Goal: Information Seeking & Learning: Learn about a topic

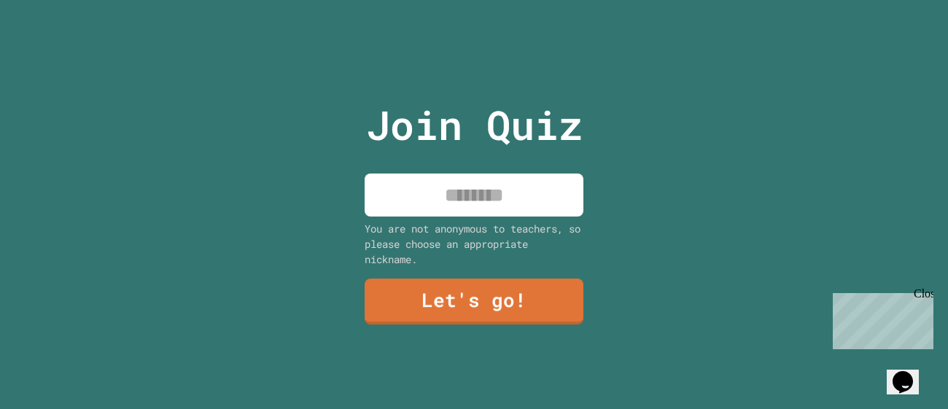
click at [456, 212] on input at bounding box center [473, 194] width 219 height 43
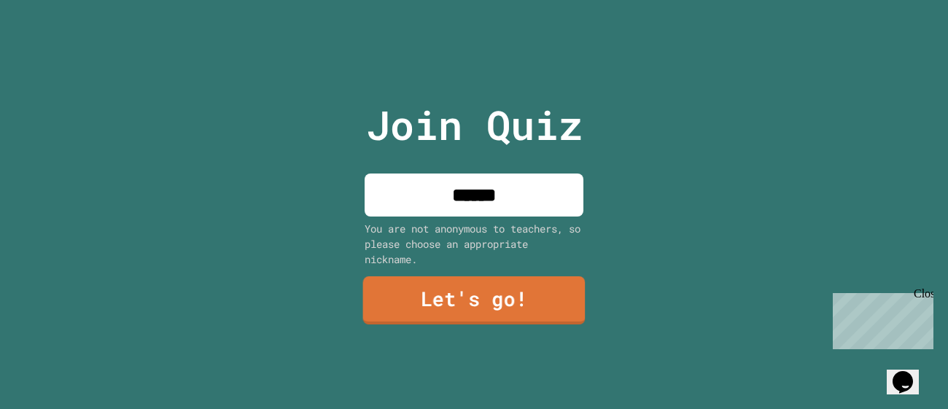
type input "******"
click at [483, 305] on link "Let's go!" at bounding box center [474, 300] width 222 height 48
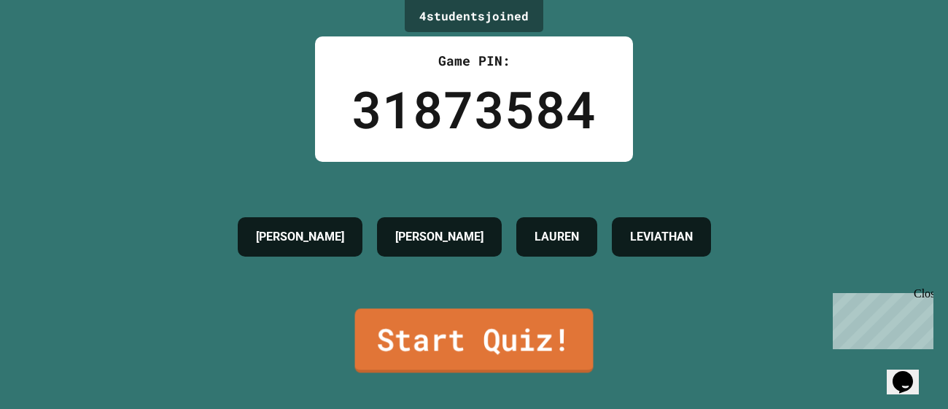
click at [516, 334] on link "Start Quiz!" at bounding box center [474, 340] width 238 height 64
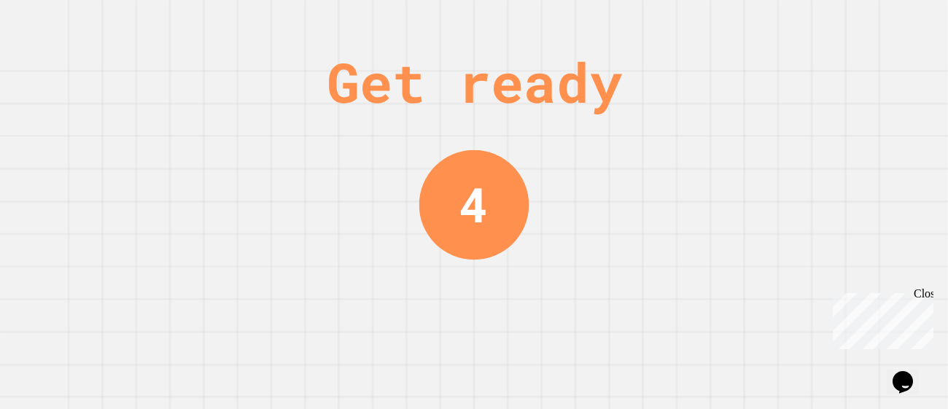
click at [925, 295] on div "Close" at bounding box center [922, 296] width 18 height 18
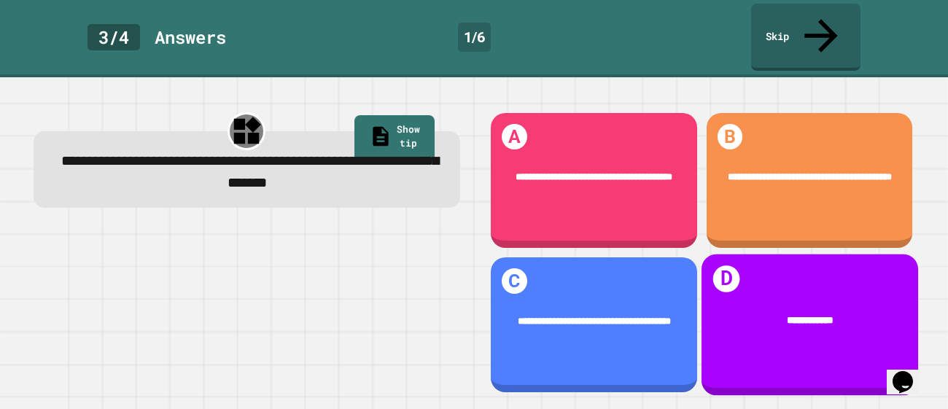
click at [807, 297] on div "**********" at bounding box center [808, 320] width 216 height 55
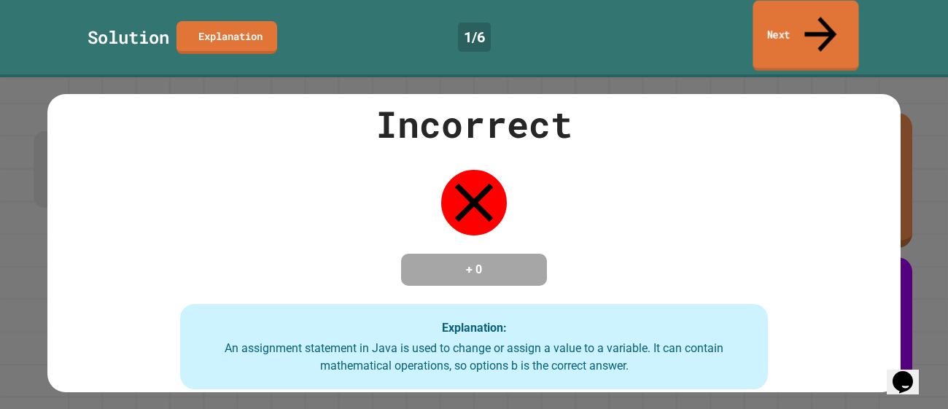
click at [817, 20] on icon at bounding box center [820, 34] width 48 height 52
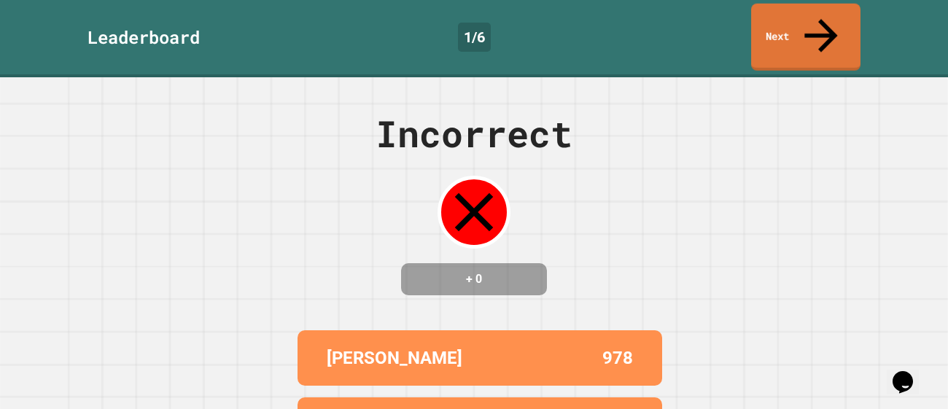
scroll to position [161, 0]
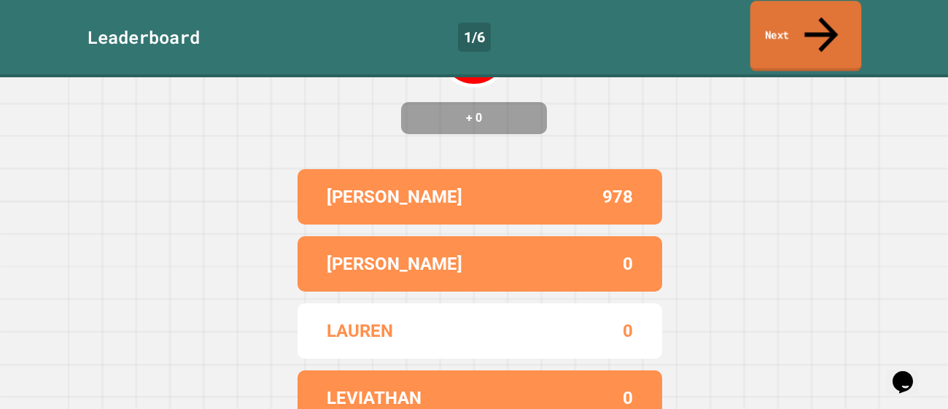
click at [794, 17] on link "Next" at bounding box center [806, 36] width 112 height 71
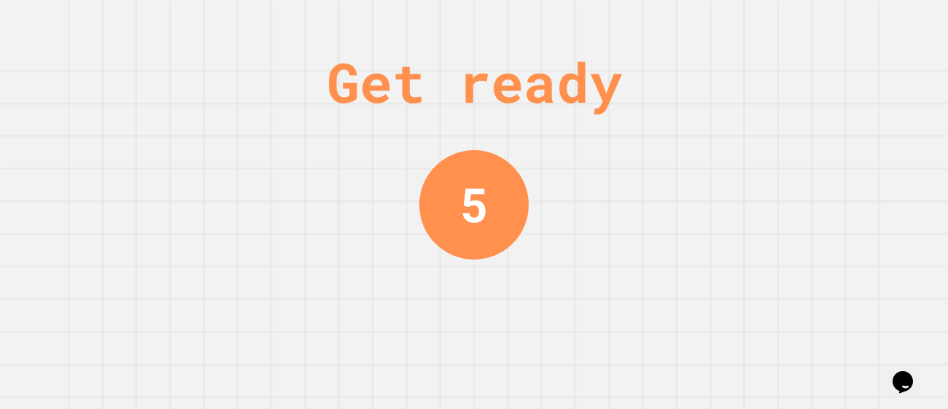
scroll to position [0, 0]
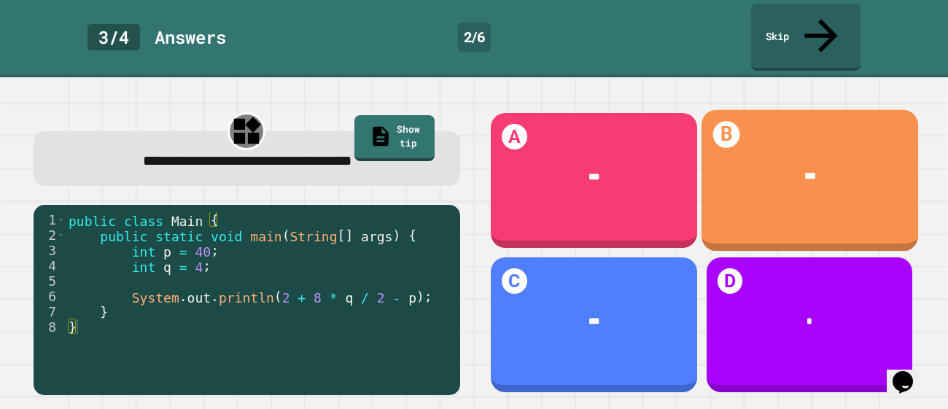
click at [791, 169] on div "***" at bounding box center [810, 176] width 176 height 15
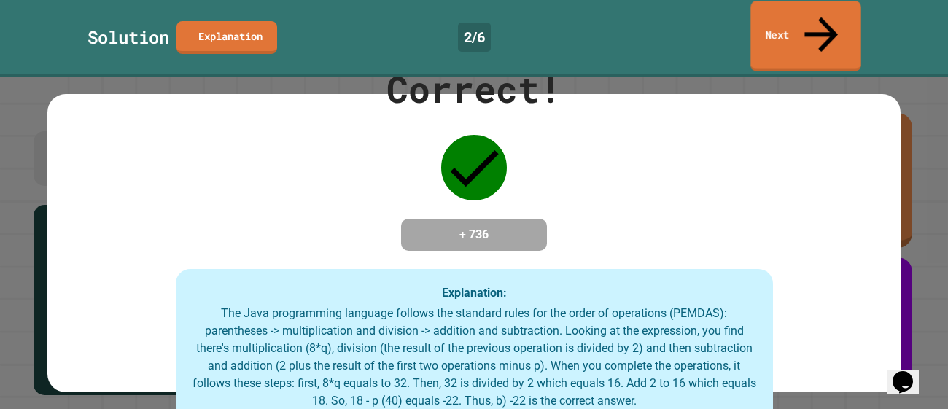
click at [797, 23] on link "Next" at bounding box center [805, 36] width 110 height 71
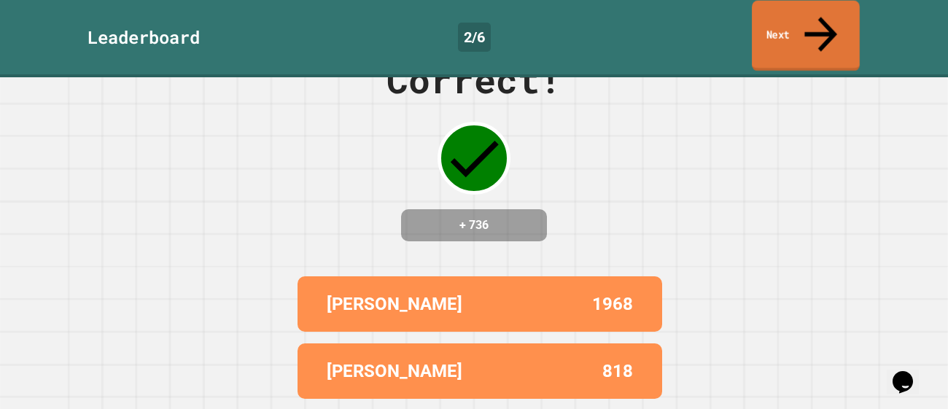
scroll to position [67, 0]
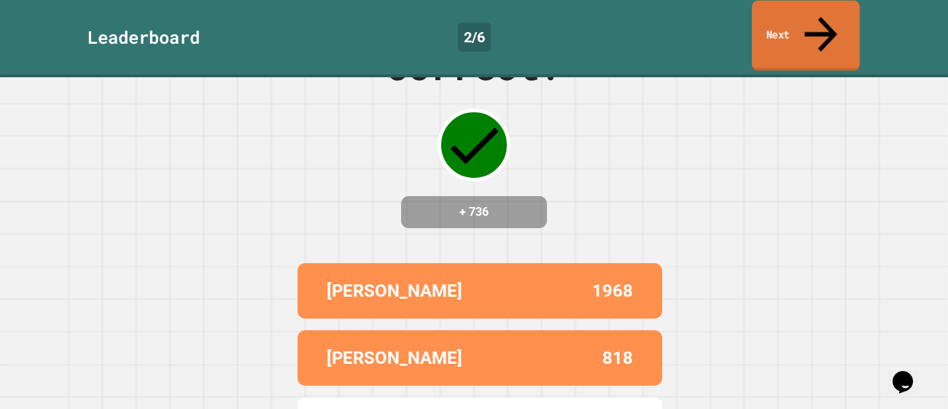
click at [832, 21] on link "Next" at bounding box center [805, 36] width 108 height 71
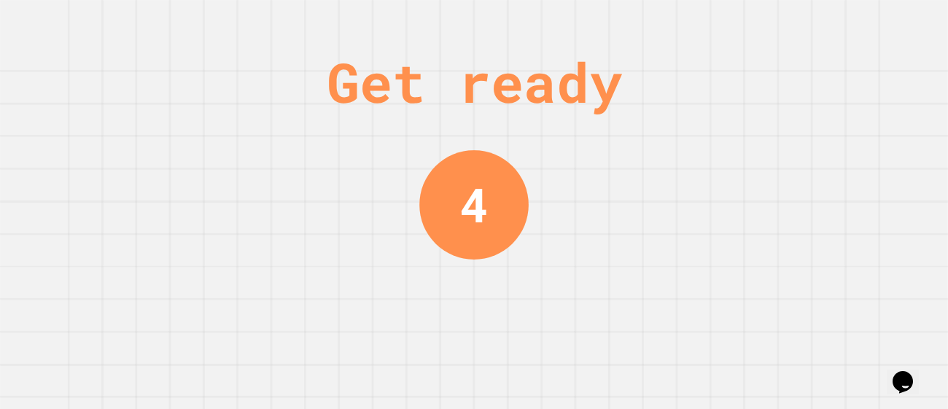
scroll to position [0, 0]
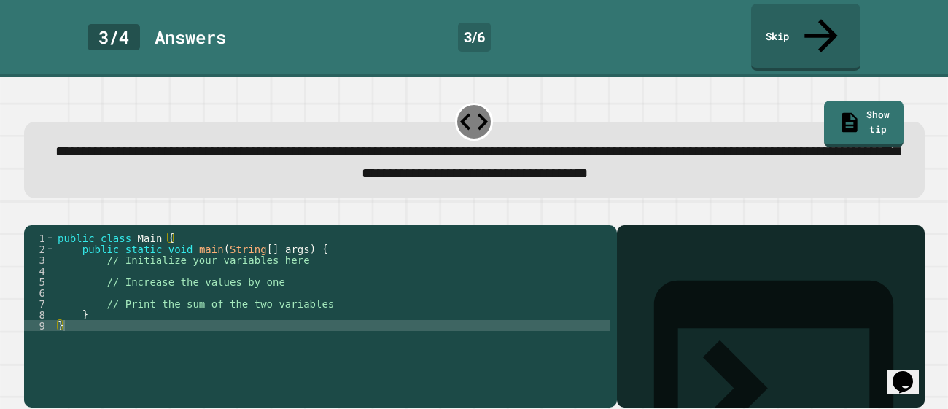
click at [251, 263] on div "public class Main { public static void main ( String [ ] args ) { // Initialize…" at bounding box center [332, 326] width 555 height 186
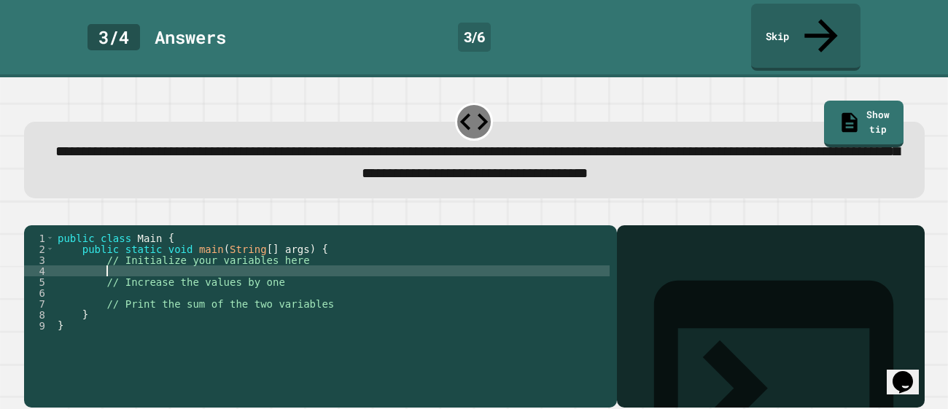
click at [245, 254] on div "public class Main { public static void main ( String [ ] args ) { // Initialize…" at bounding box center [332, 326] width 555 height 186
type textarea "*********"
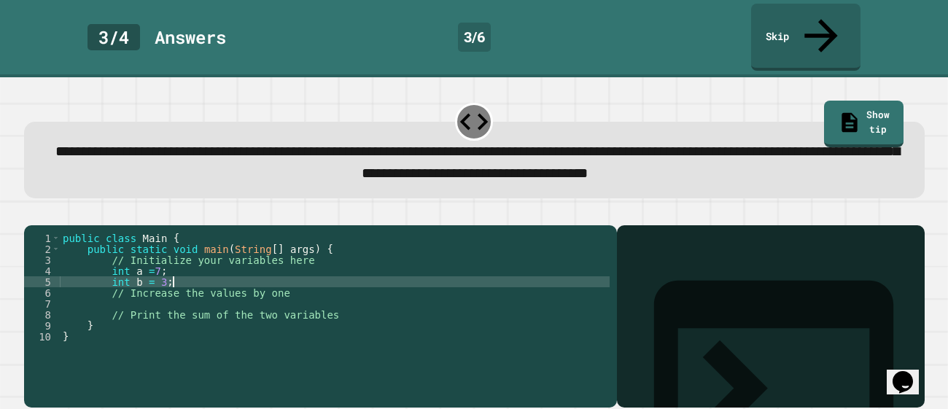
scroll to position [0, 7]
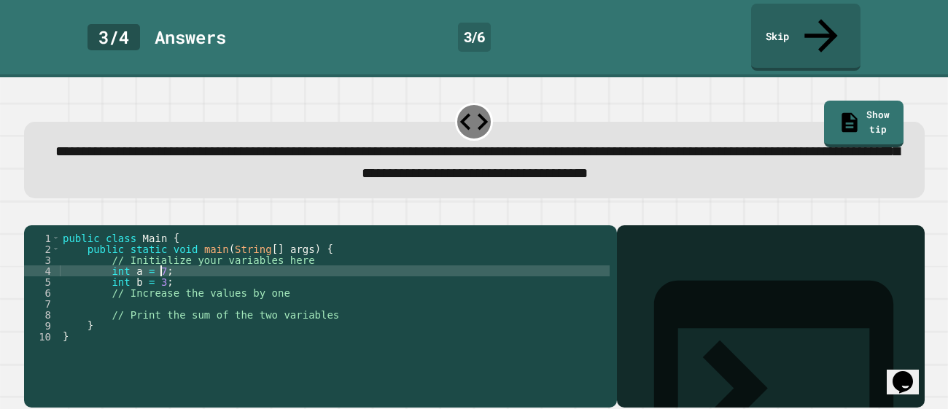
click at [192, 284] on div "public class Main { public static void main ( String [ ] args ) { // Initialize…" at bounding box center [335, 326] width 550 height 186
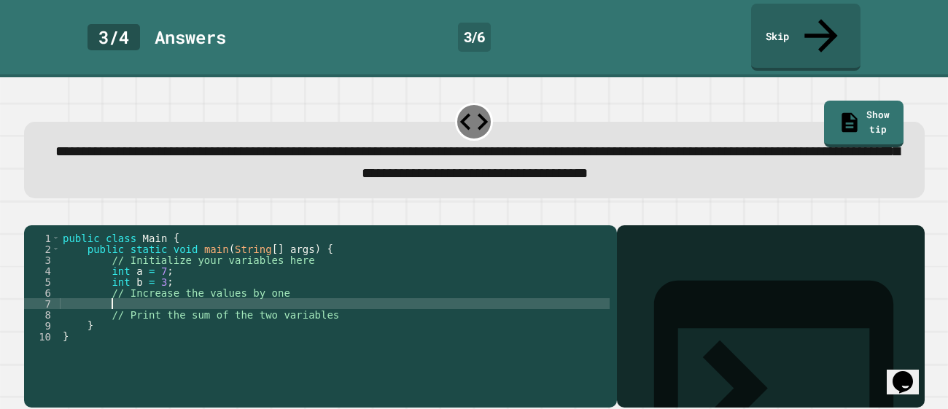
click at [198, 292] on div "public class Main { public static void main ( String [ ] args ) { // Initialize…" at bounding box center [335, 326] width 550 height 186
click at [206, 311] on div "public class Main { public static void main ( String [ ] args ) { // Initialize…" at bounding box center [335, 326] width 550 height 186
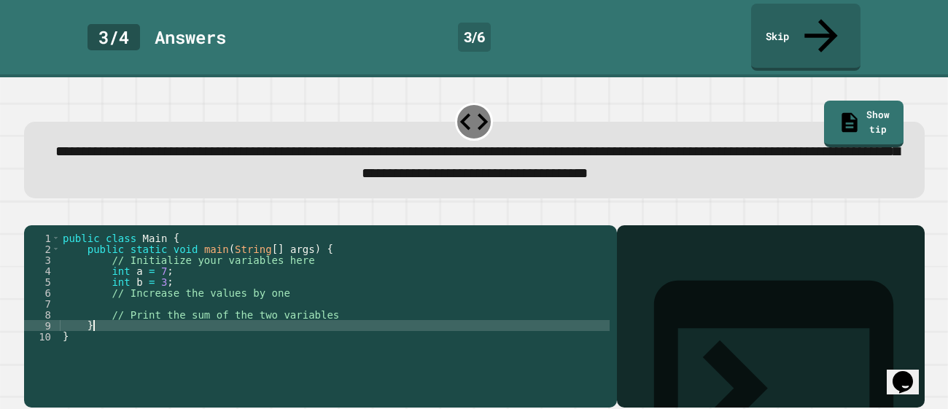
scroll to position [0, 1]
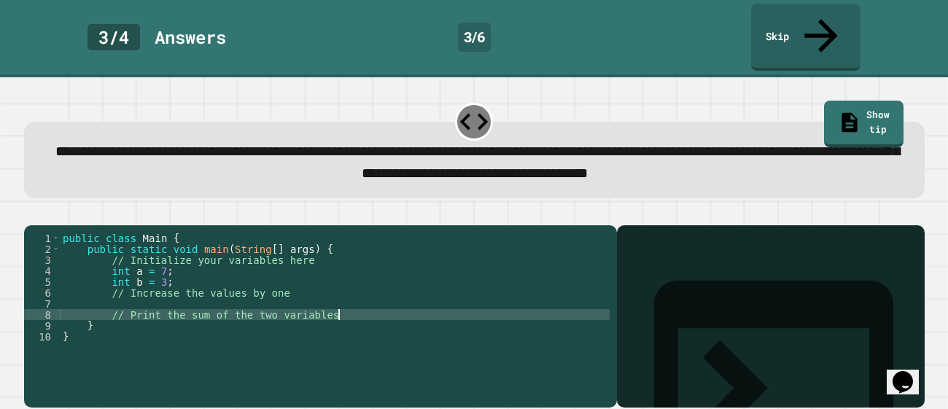
click at [351, 305] on div "public class Main { public static void main ( String [ ] args ) { // Initialize…" at bounding box center [335, 326] width 550 height 186
type textarea "**********"
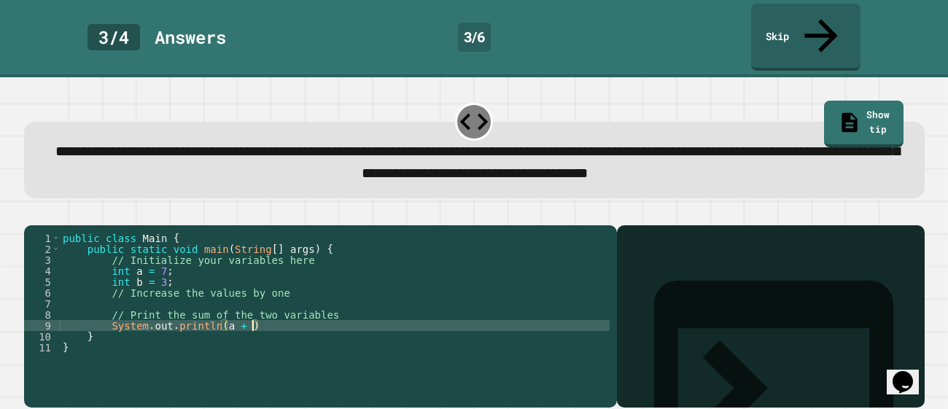
scroll to position [0, 13]
click at [359, 313] on div "public class Main { public static void main ( String [ ] args ) { // Initialize…" at bounding box center [335, 326] width 550 height 186
type textarea "**********"
click at [240, 286] on div "public class Main { public static void main ( String [ ] args ) { // Initialize…" at bounding box center [335, 326] width 550 height 186
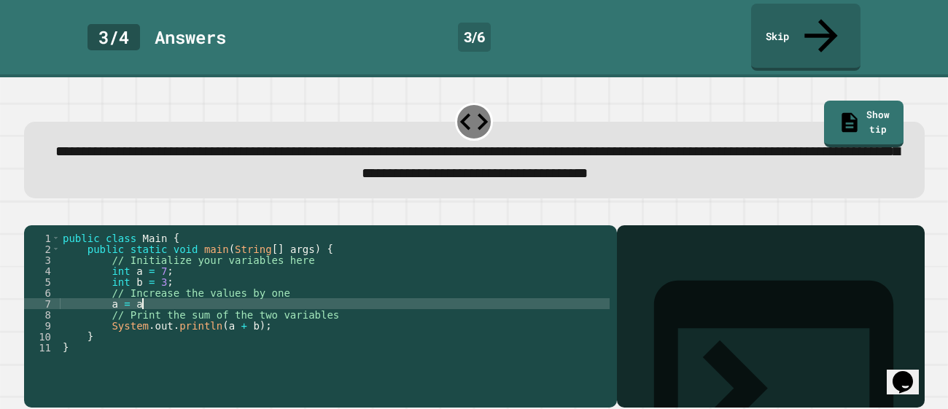
scroll to position [0, 5]
type textarea "********"
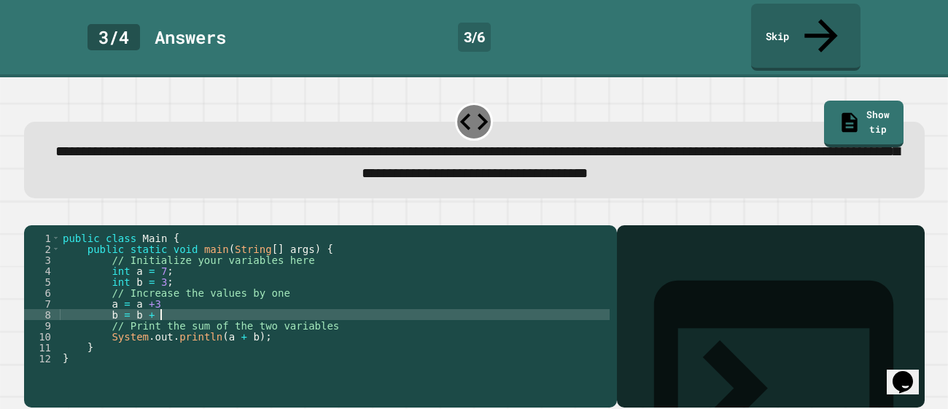
scroll to position [0, 6]
click at [153, 286] on div "public class Main { public static void main ( String [ ] args ) { // Initialize…" at bounding box center [335, 326] width 550 height 186
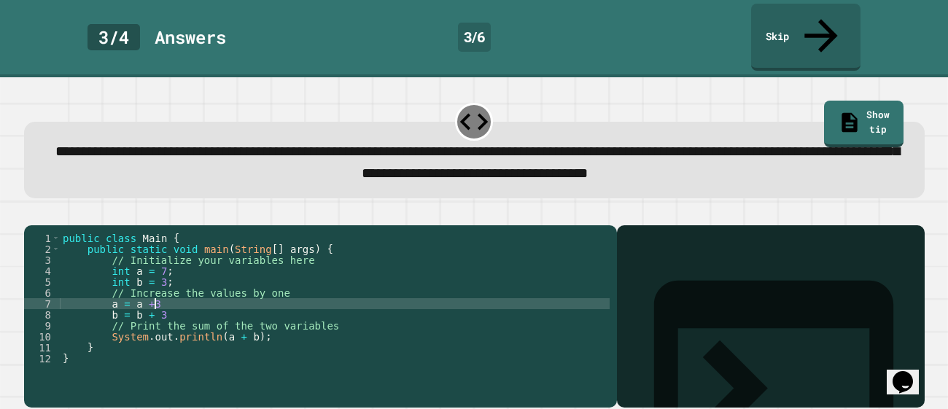
scroll to position [0, 7]
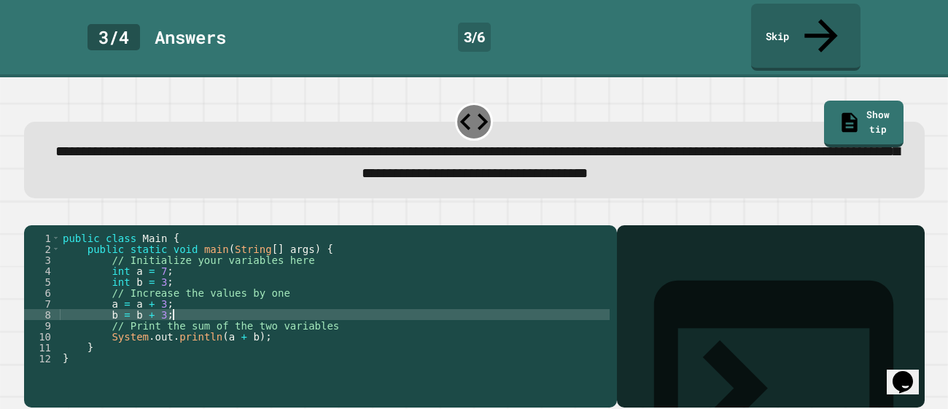
click at [311, 322] on div "public class Main { public static void main ( String [ ] args ) { // Initialize…" at bounding box center [335, 326] width 550 height 186
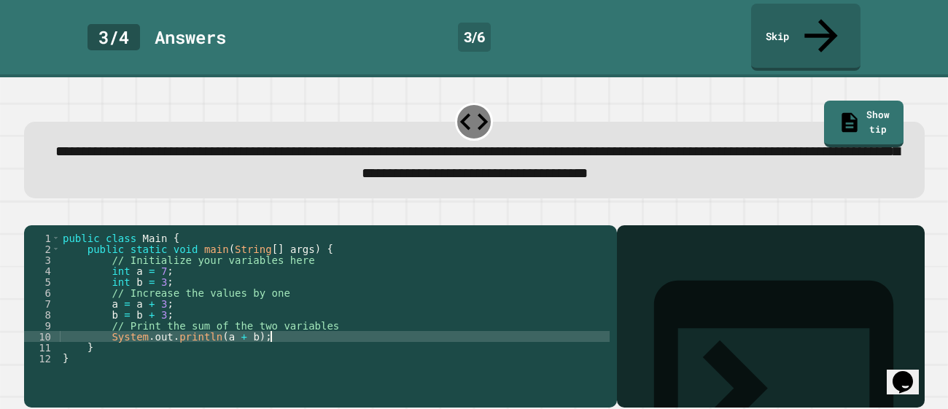
click at [654, 280] on icon at bounding box center [773, 375] width 239 height 191
click at [31, 214] on button "button" at bounding box center [31, 214] width 0 height 0
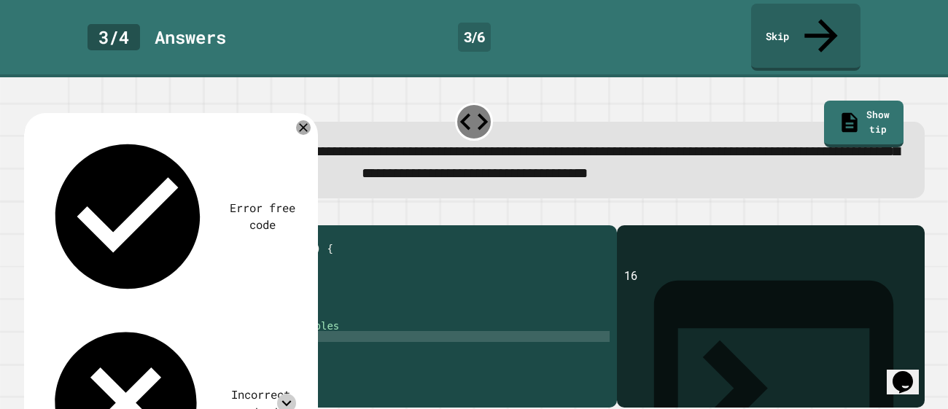
click at [280, 394] on icon at bounding box center [286, 403] width 19 height 19
click at [288, 400] on icon at bounding box center [285, 403] width 9 height 6
click at [299, 119] on icon at bounding box center [302, 127] width 17 height 17
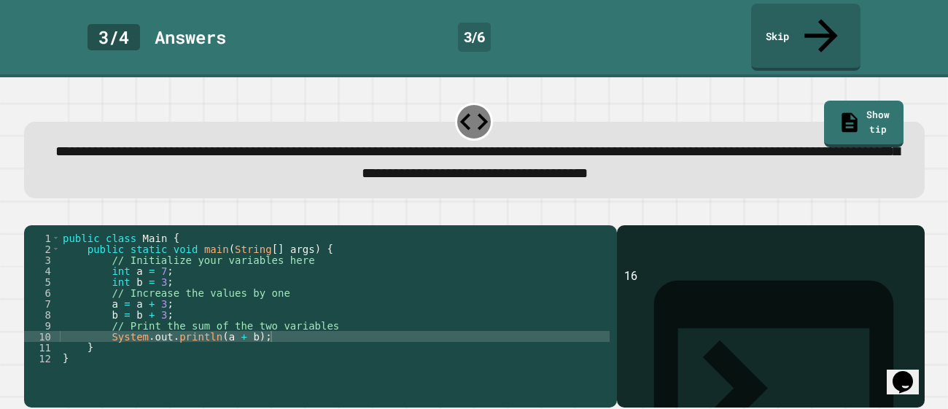
click at [165, 285] on div "public class Main { public static void main ( String [ ] args ) { // Initialize…" at bounding box center [335, 326] width 550 height 186
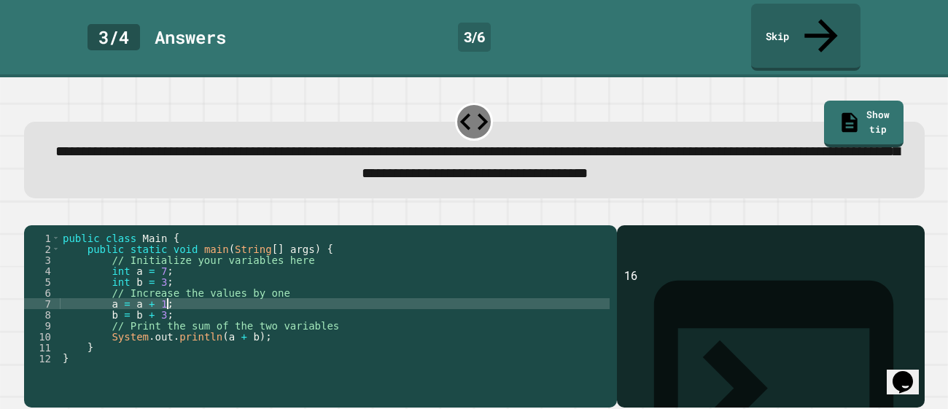
click at [167, 302] on div "public class Main { public static void main ( String [ ] args ) { // Initialize…" at bounding box center [335, 326] width 550 height 186
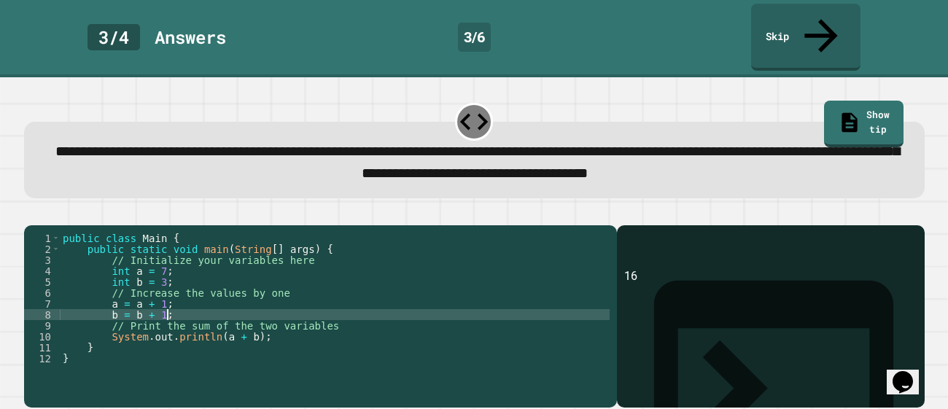
type textarea "**********"
click at [44, 217] on icon "button" at bounding box center [41, 222] width 8 height 10
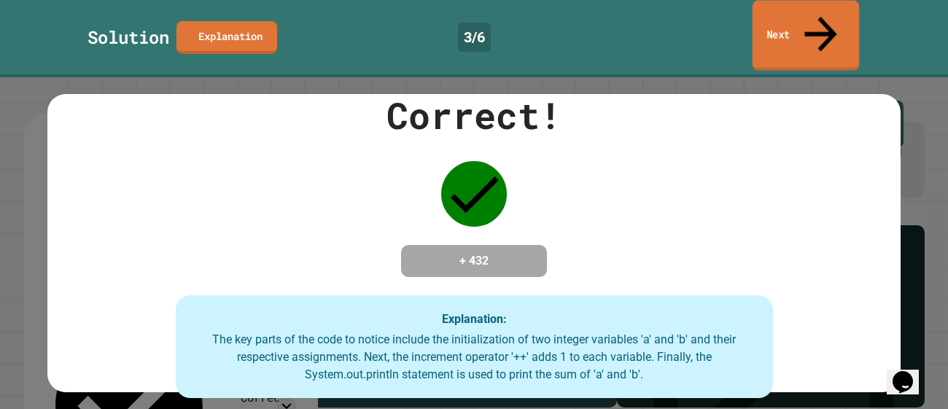
click at [830, 23] on link "Next" at bounding box center [805, 36] width 107 height 71
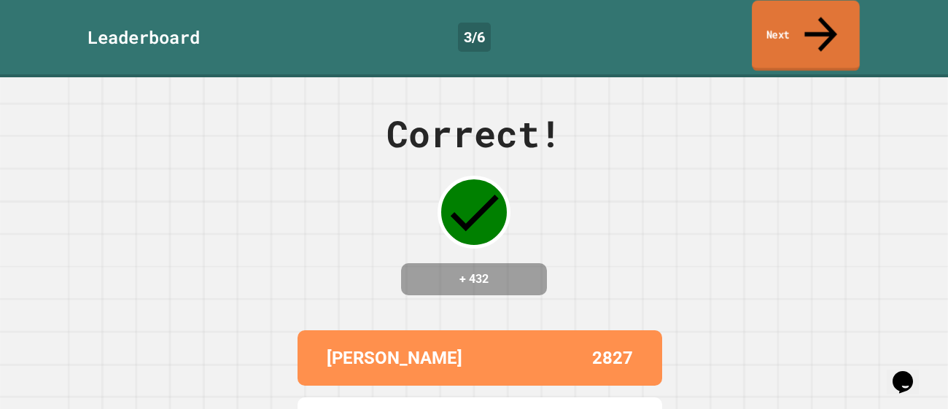
click at [793, 30] on link "Next" at bounding box center [805, 36] width 108 height 71
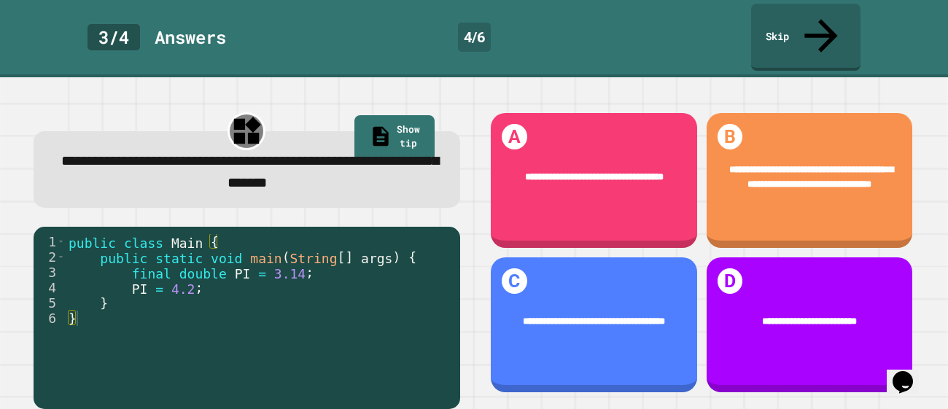
click at [278, 257] on div "public class Main { public static void main ( String [ ] args ) { final double …" at bounding box center [259, 333] width 387 height 199
type textarea "*********"
click at [343, 252] on div "public class Main { public static void main ( String [ ] args ) { final double …" at bounding box center [259, 333] width 387 height 199
click at [370, 234] on div "public class Main { public static void main ( String [ ] args ) { final double …" at bounding box center [259, 333] width 387 height 199
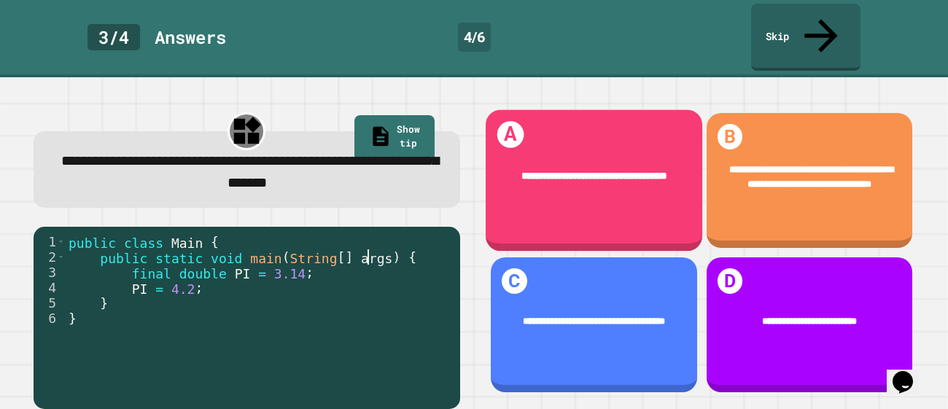
click at [641, 171] on div "**********" at bounding box center [593, 176] width 216 height 55
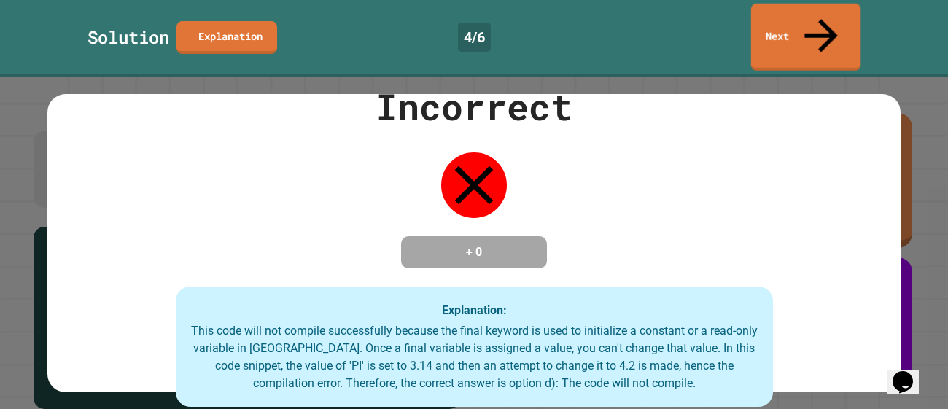
click at [837, 4] on link "Next" at bounding box center [805, 37] width 109 height 67
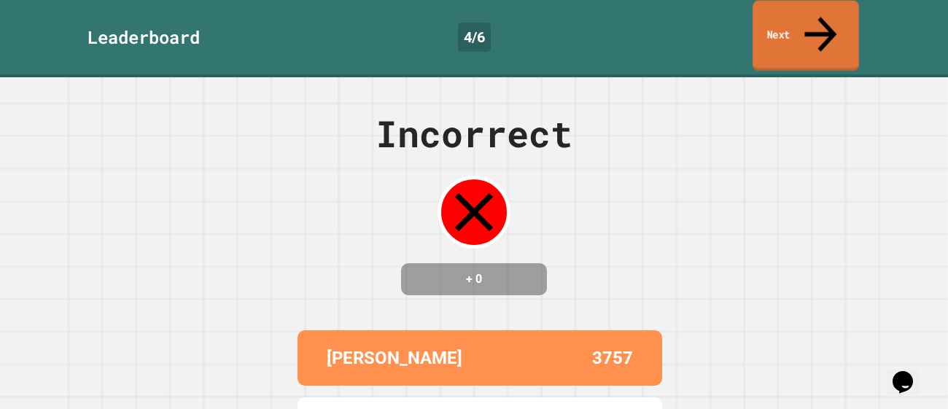
click at [819, 19] on icon at bounding box center [820, 34] width 48 height 52
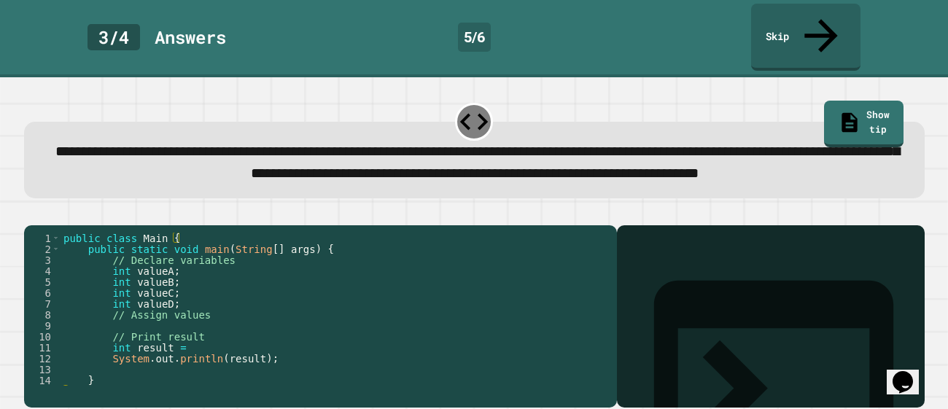
click at [176, 278] on div "public class Main { public static void main ( String [ ] args ) { // Declare va…" at bounding box center [334, 320] width 549 height 175
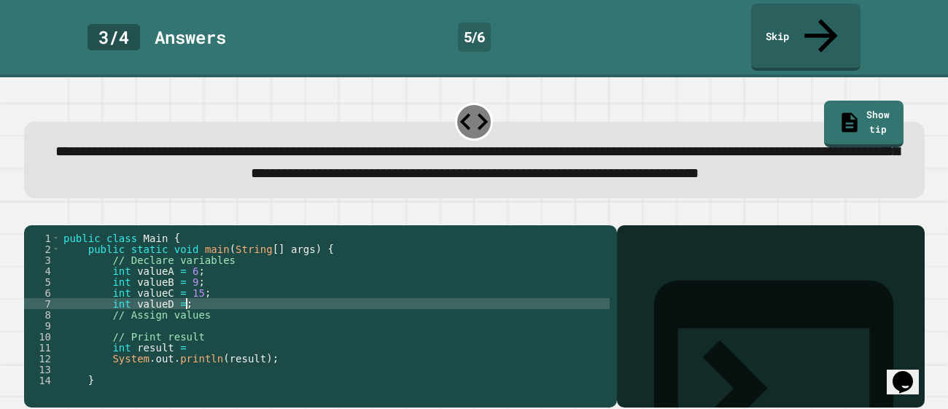
scroll to position [0, 9]
click at [224, 329] on div "public class Main { public static void main ( String [ ] args ) { // Declare va…" at bounding box center [334, 320] width 549 height 175
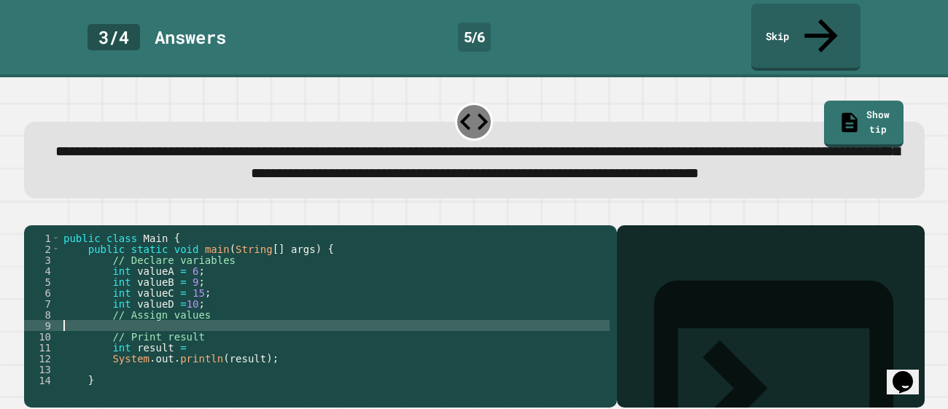
click at [243, 344] on div "public class Main { public static void main ( String [ ] args ) { // Declare va…" at bounding box center [334, 320] width 549 height 175
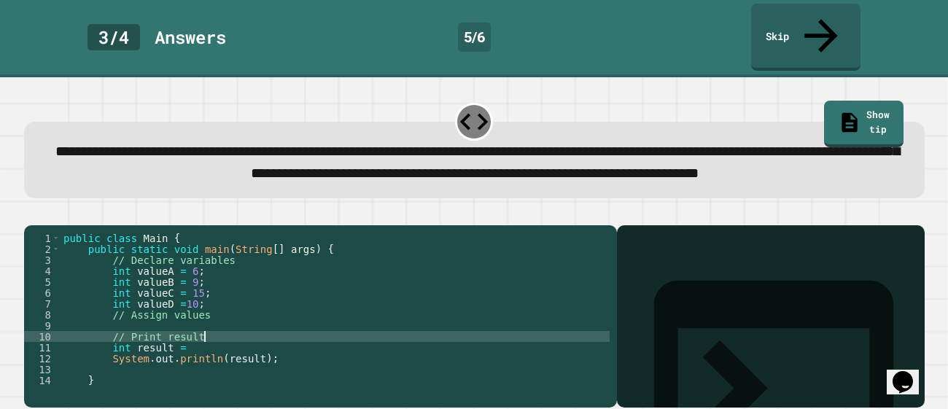
click at [241, 356] on div "public class Main { public static void main ( String [ ] args ) { // Declare va…" at bounding box center [334, 320] width 549 height 175
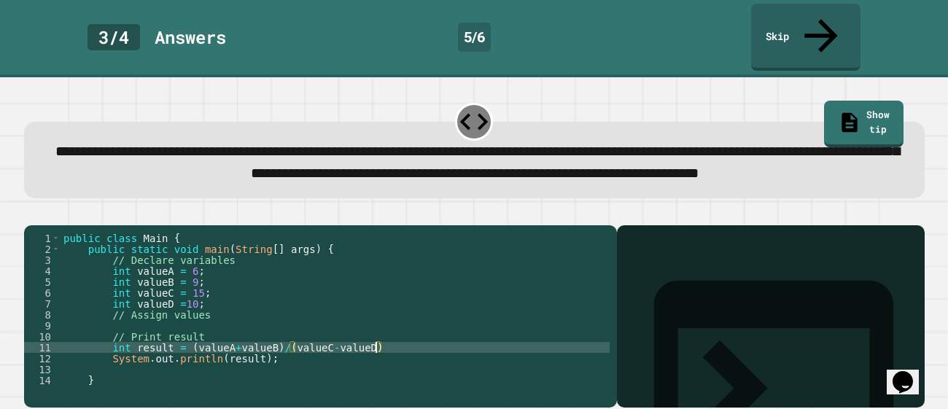
scroll to position [0, 22]
click at [388, 355] on div "public class Main { public static void main ( String [ ] args ) { // Declare va…" at bounding box center [334, 320] width 549 height 175
type textarea "**********"
click at [43, 217] on icon "button" at bounding box center [41, 222] width 8 height 10
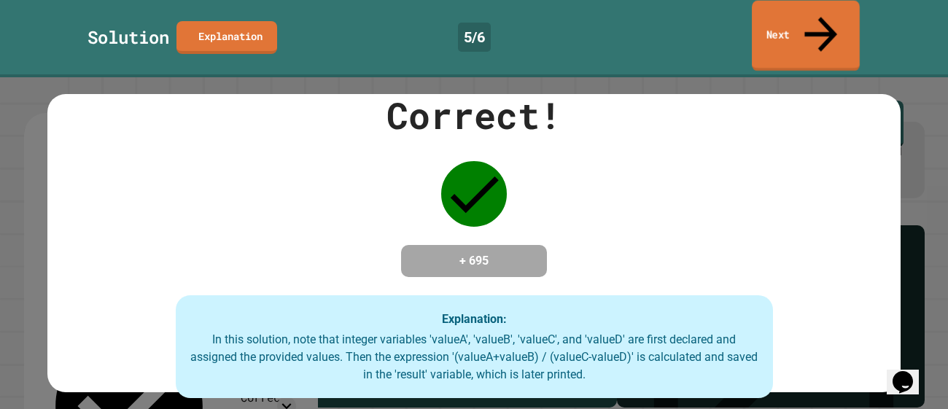
click at [816, 23] on icon at bounding box center [820, 34] width 49 height 52
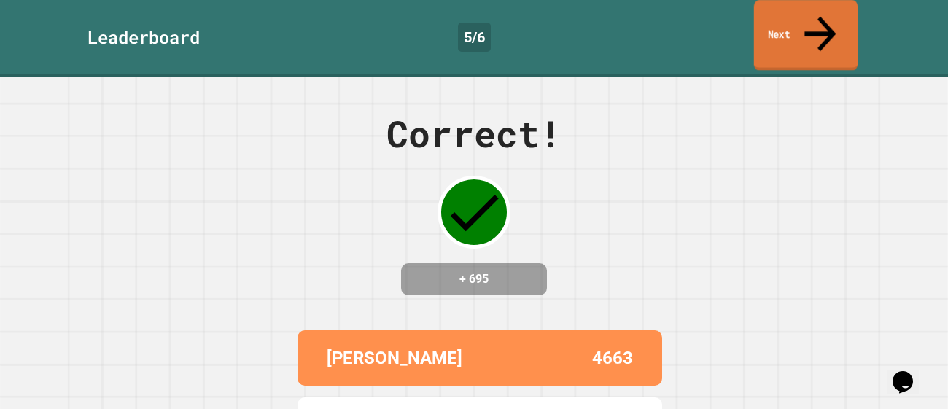
click at [789, 21] on link "Next" at bounding box center [806, 35] width 104 height 71
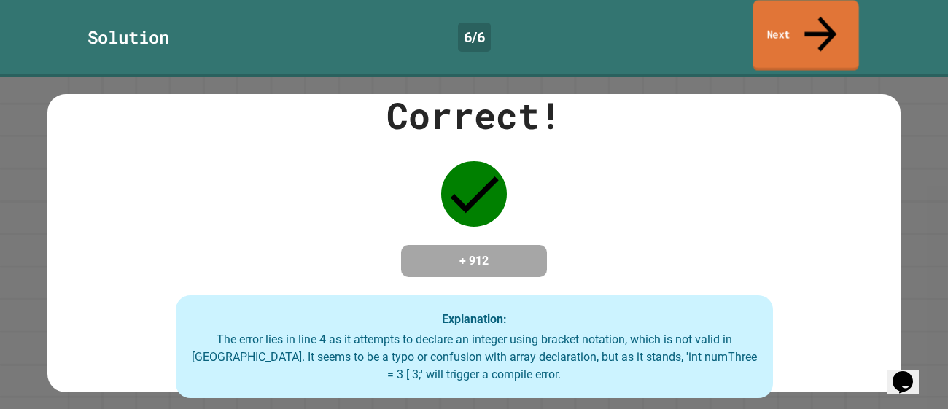
click at [812, 17] on link "Next" at bounding box center [805, 35] width 106 height 71
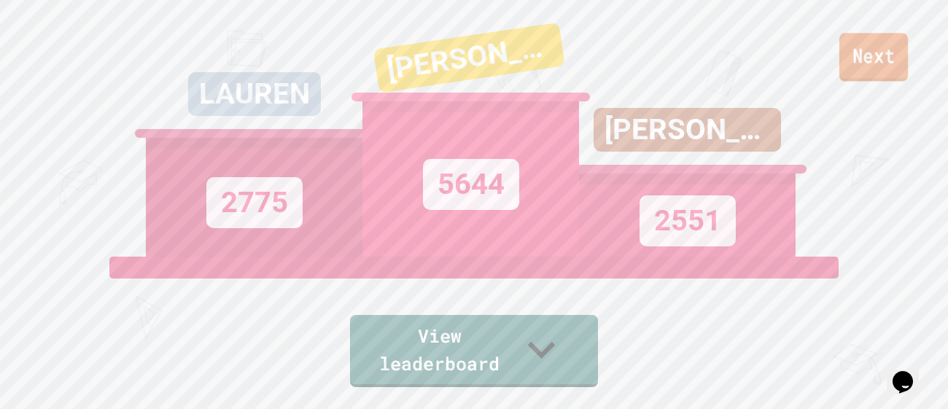
click at [900, 46] on link "Next" at bounding box center [873, 57] width 69 height 48
